Goal: Navigation & Orientation: Find specific page/section

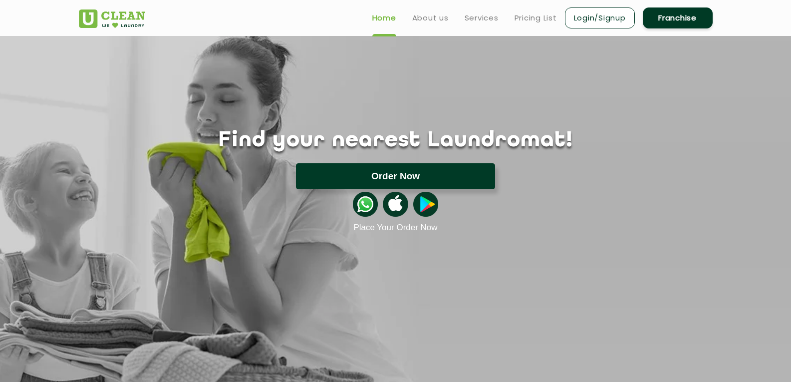
click at [375, 180] on button "Order Now" at bounding box center [395, 176] width 199 height 26
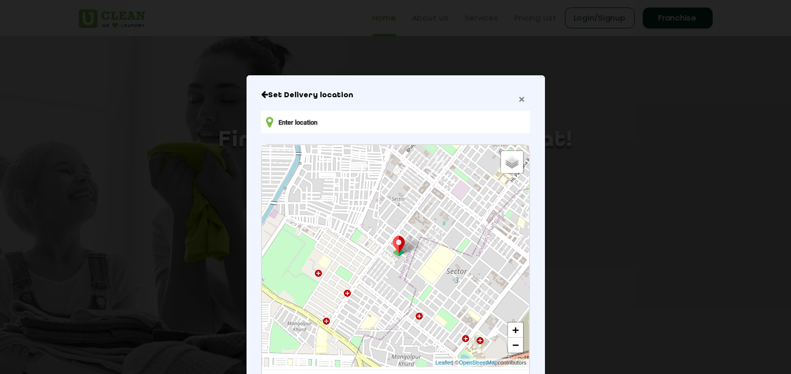
click at [519, 103] on span "×" at bounding box center [522, 98] width 6 height 11
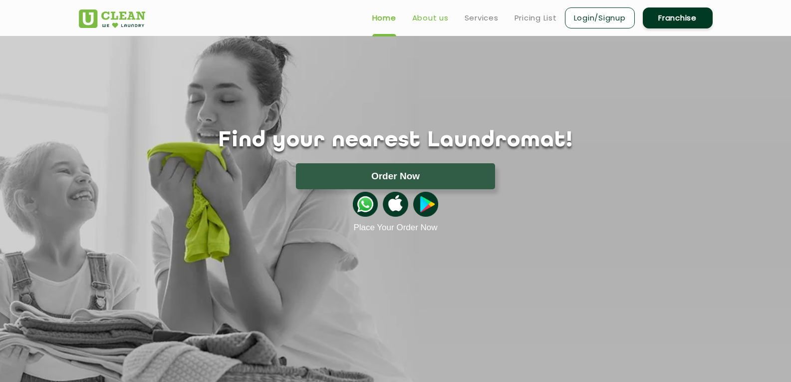
click at [425, 20] on link "About us" at bounding box center [430, 18] width 36 height 12
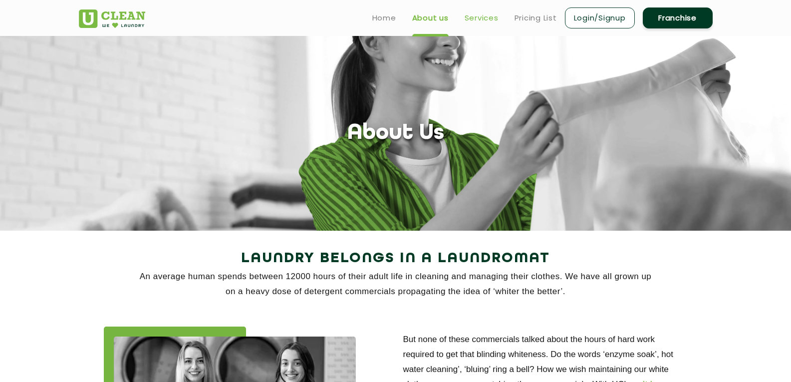
drag, startPoint x: 481, startPoint y: 18, endPoint x: 495, endPoint y: 18, distance: 13.5
click at [481, 19] on link "Services" at bounding box center [482, 18] width 34 height 12
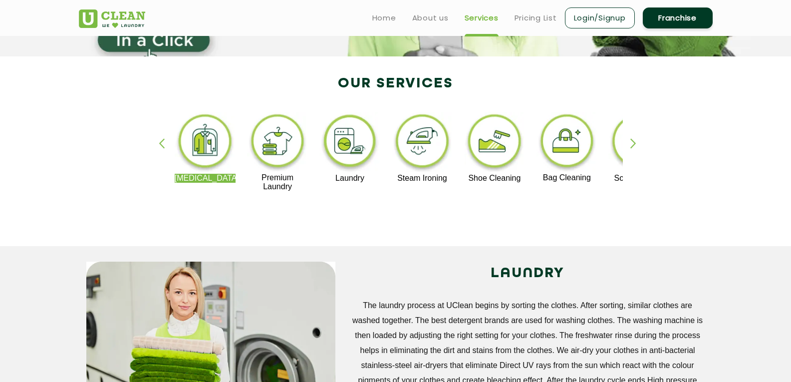
scroll to position [150, 0]
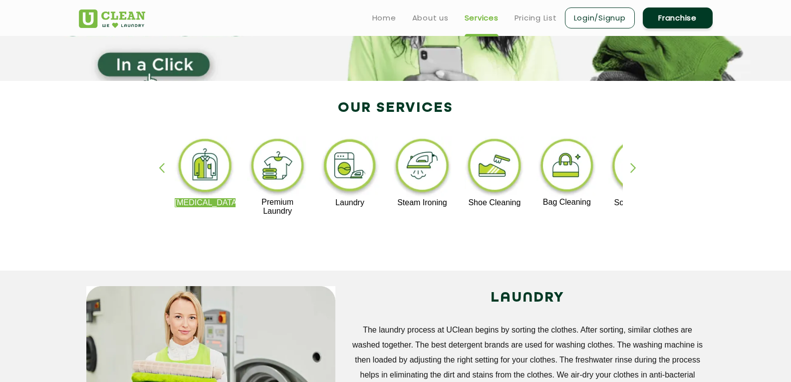
click at [279, 179] on img at bounding box center [277, 166] width 61 height 61
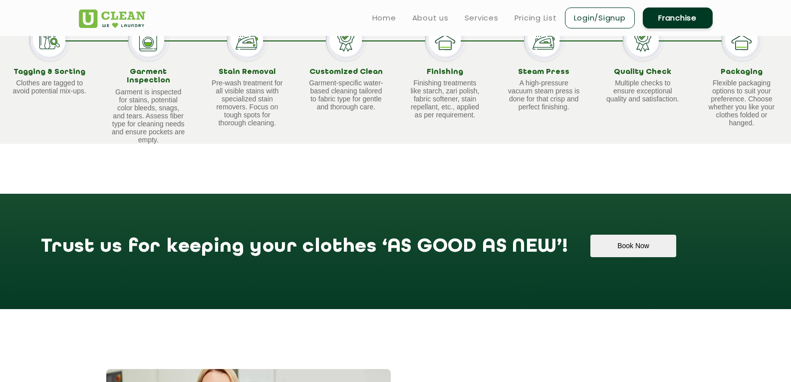
scroll to position [699, 0]
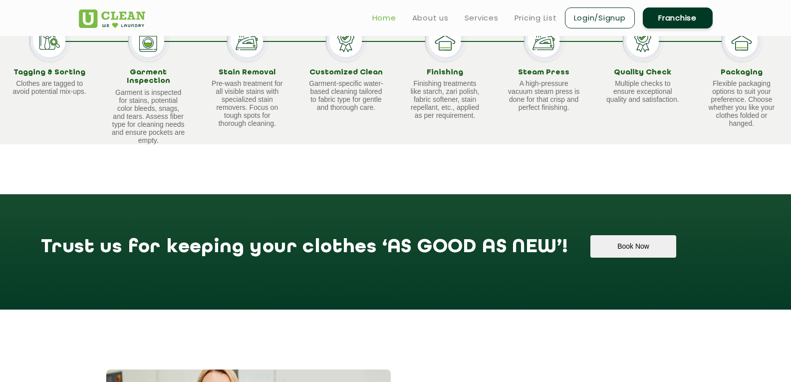
click at [381, 14] on link "Home" at bounding box center [384, 18] width 24 height 12
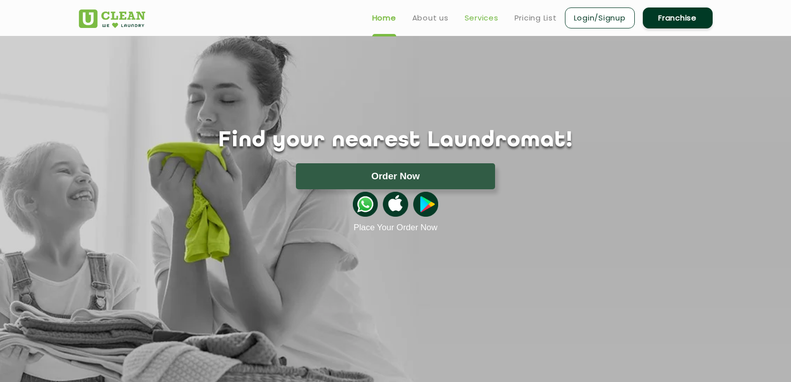
click at [469, 20] on link "Services" at bounding box center [482, 18] width 34 height 12
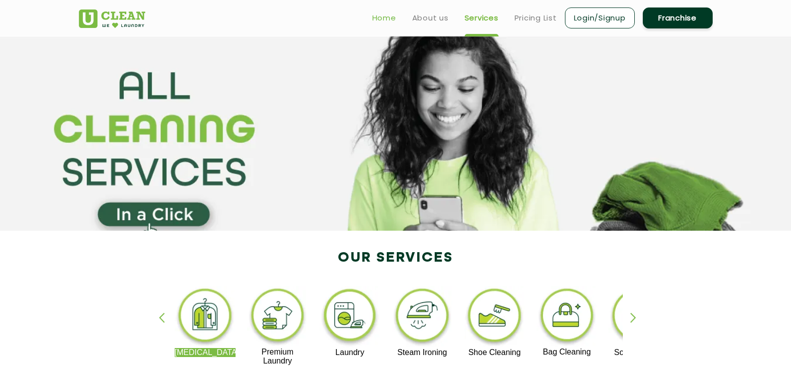
click at [387, 21] on link "Home" at bounding box center [384, 18] width 24 height 12
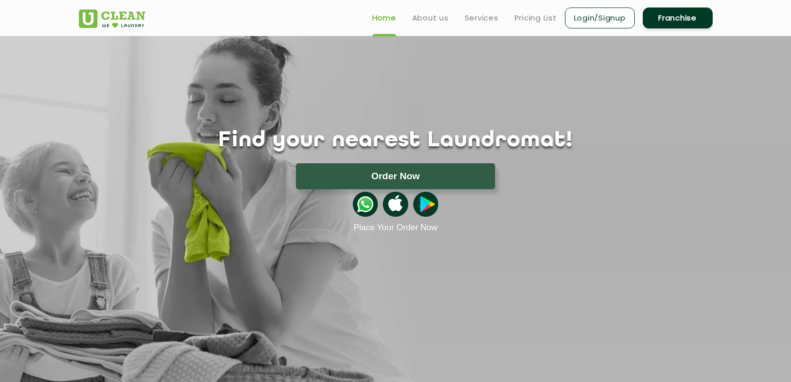
click at [665, 238] on section "Find your nearest Laundromat! Please select the location Order Now Place Your O…" at bounding box center [395, 210] width 791 height 349
